Goal: Check status: Check status

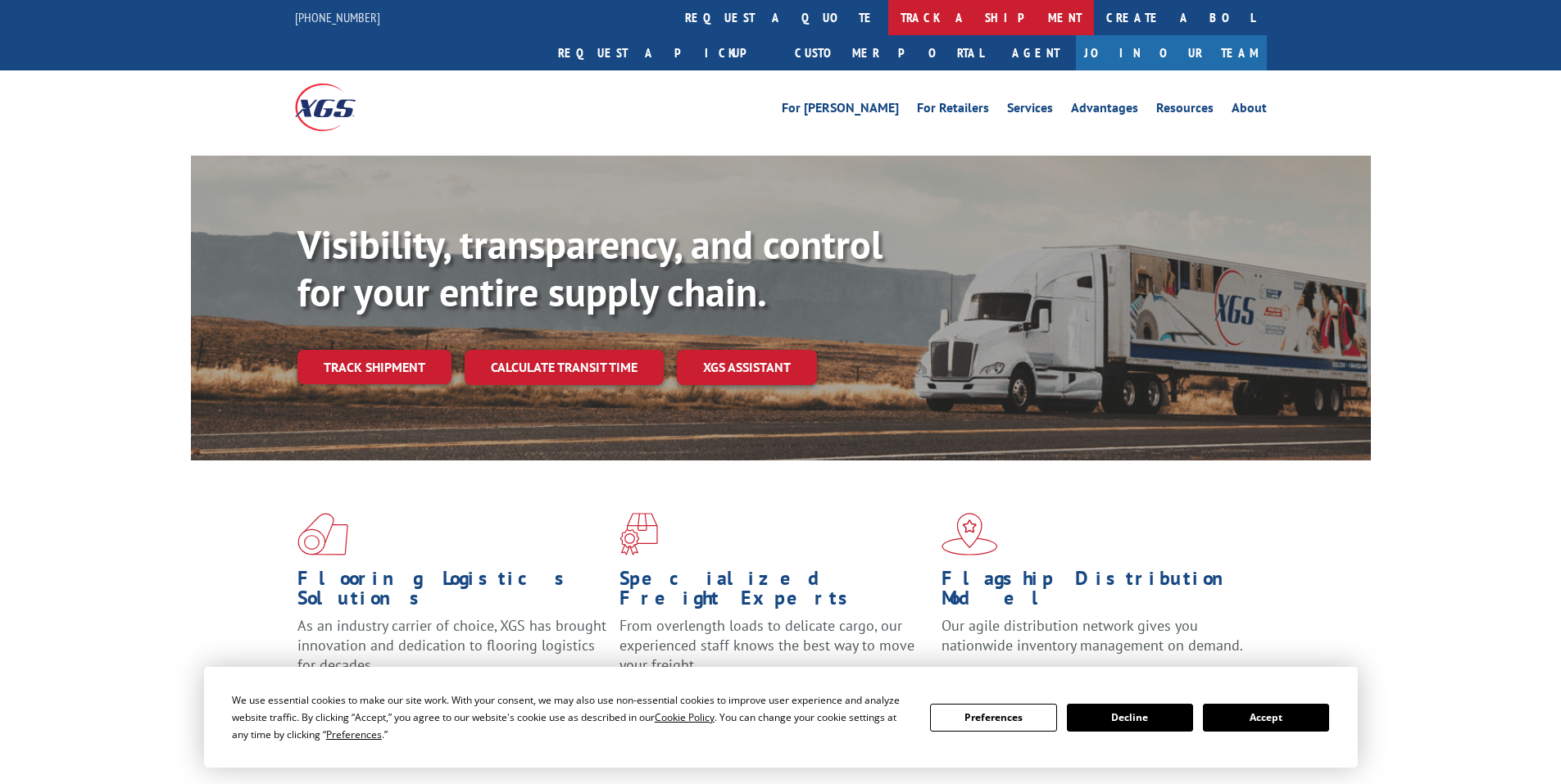
click at [888, 20] on link "track a shipment" at bounding box center [991, 17] width 206 height 35
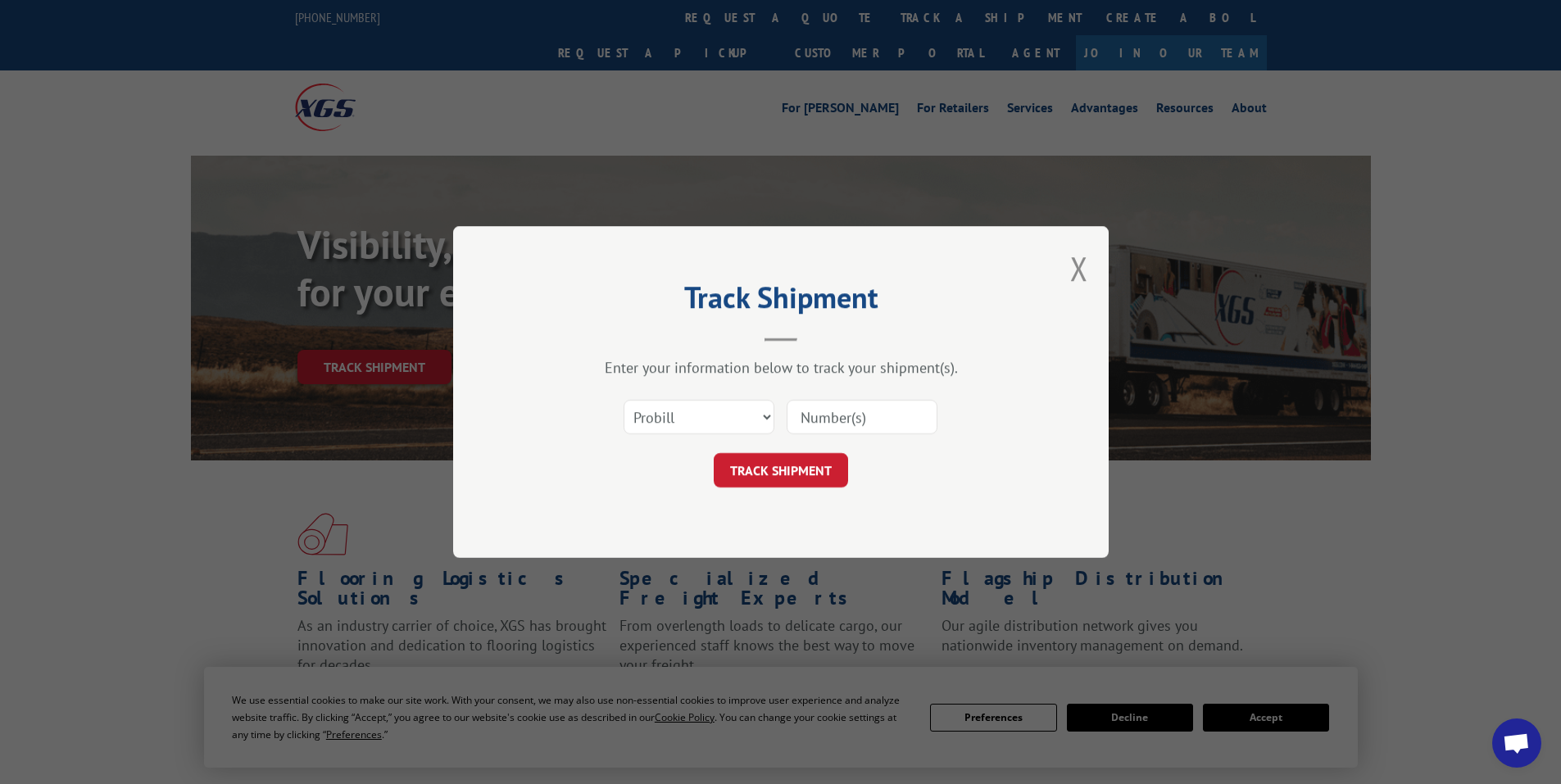
paste input "DELIVERED [DATE] 9:39 AM"
drag, startPoint x: 927, startPoint y: 416, endPoint x: 414, endPoint y: 363, distance: 515.7
click at [416, 363] on div "Track Shipment Enter your information below to track your shipment(s). Select c…" at bounding box center [780, 392] width 1561 height 784
paste input "16755760"
type input "16755760"
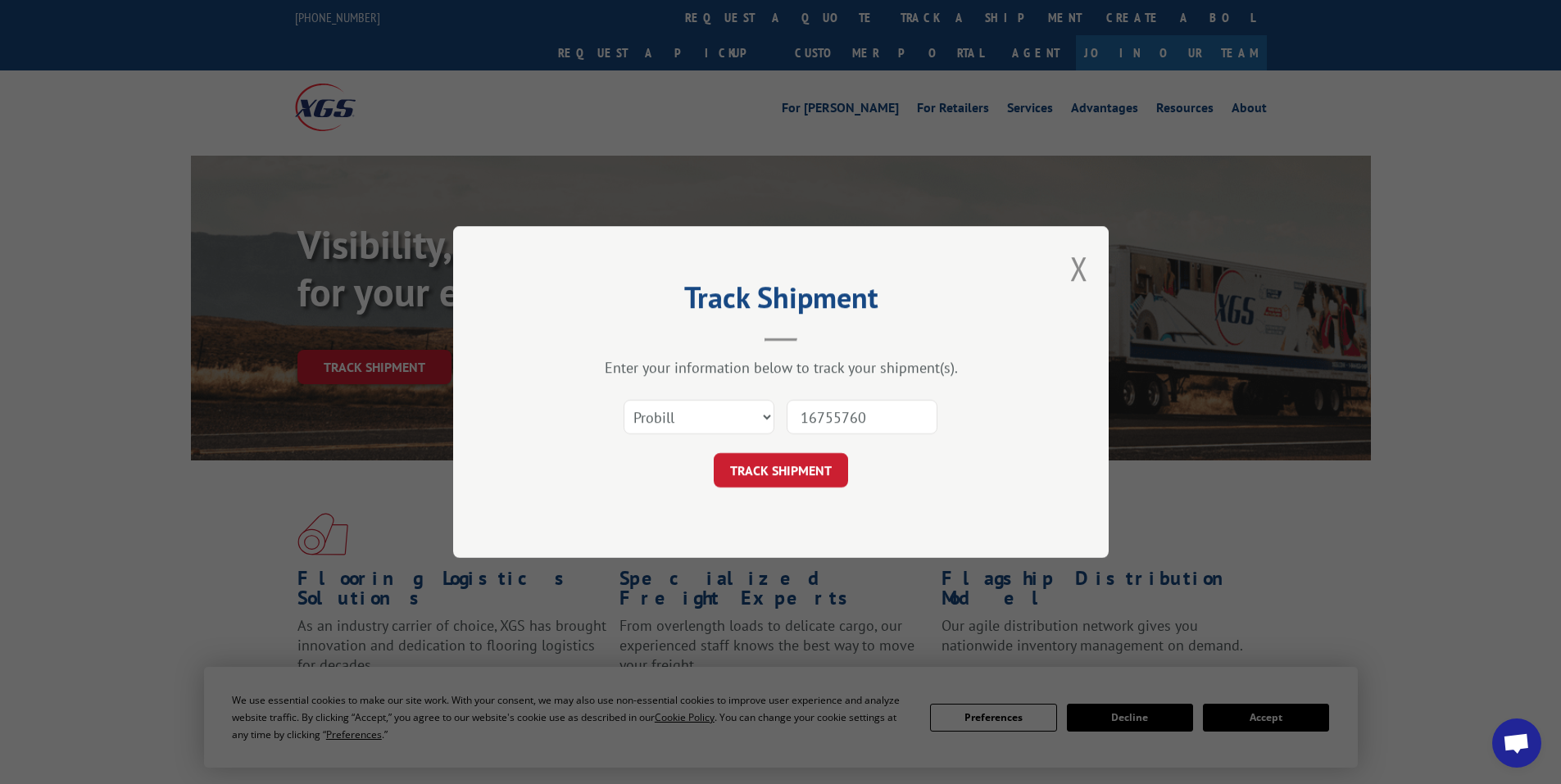
click button "TRACK SHIPMENT" at bounding box center [781, 470] width 134 height 34
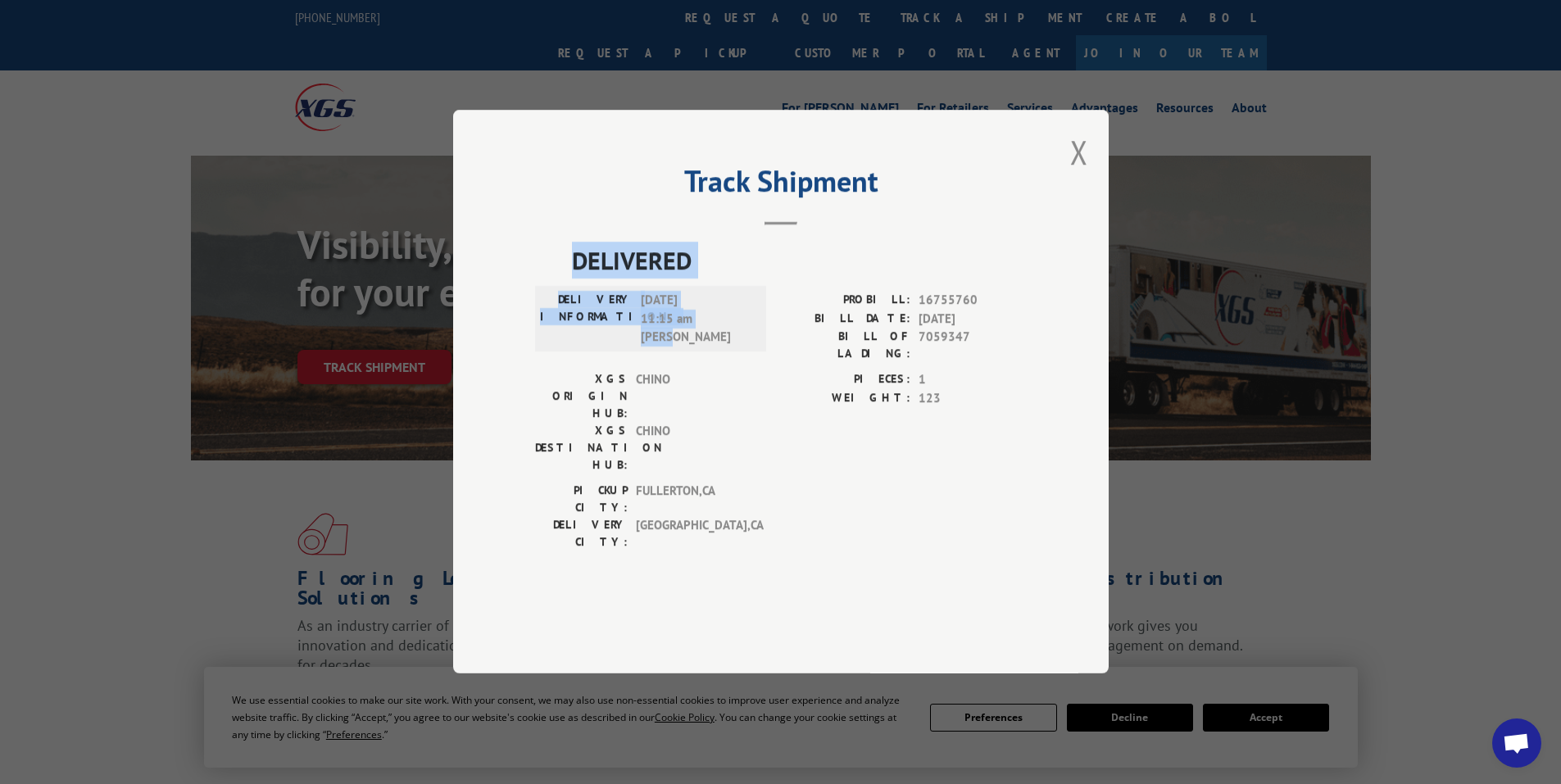
drag, startPoint x: 576, startPoint y: 308, endPoint x: 714, endPoint y: 381, distance: 156.1
click at [714, 381] on div "DELIVERED DELIVERY INFORMATION: [DATE] 11:15 am [PERSON_NAME] PROBILL: 16755760…" at bounding box center [780, 402] width 491 height 317
copy div "DELIVERED DELIVERY INFORMATION: [DATE] 11:15 am [PERSON_NAME]"
